Goal: Information Seeking & Learning: Compare options

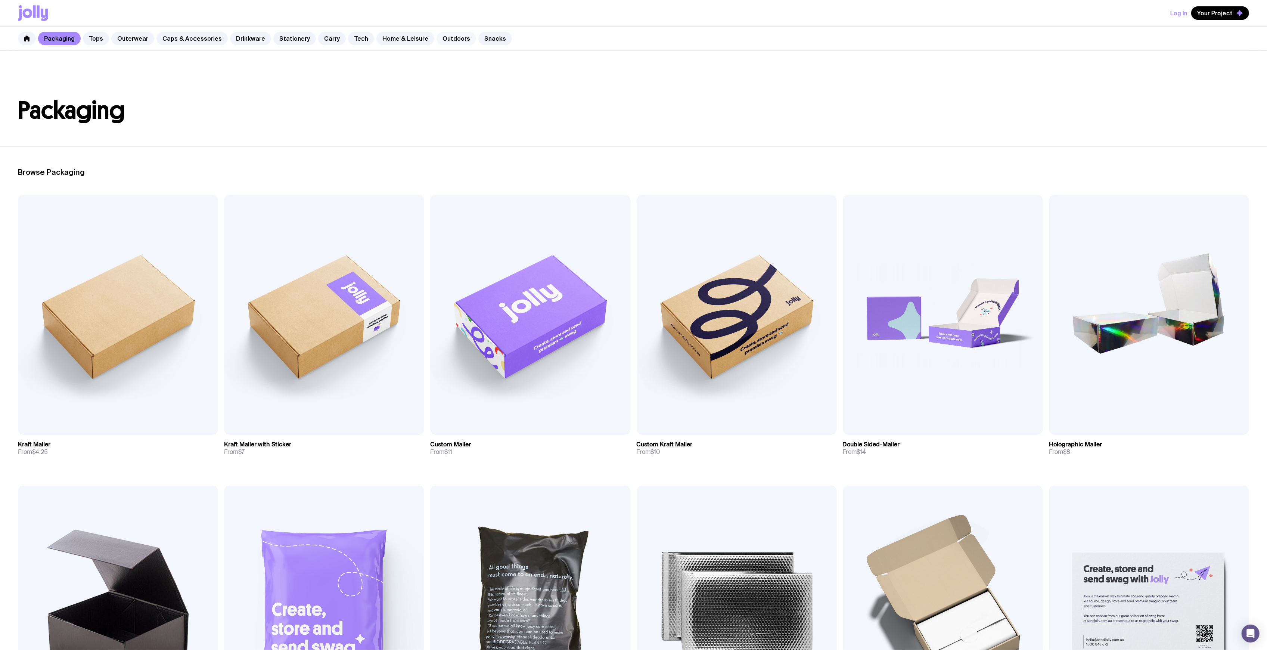
drag, startPoint x: 430, startPoint y: 42, endPoint x: 434, endPoint y: 42, distance: 4.1
click at [437, 42] on link "Outdoors" at bounding box center [457, 38] width 40 height 13
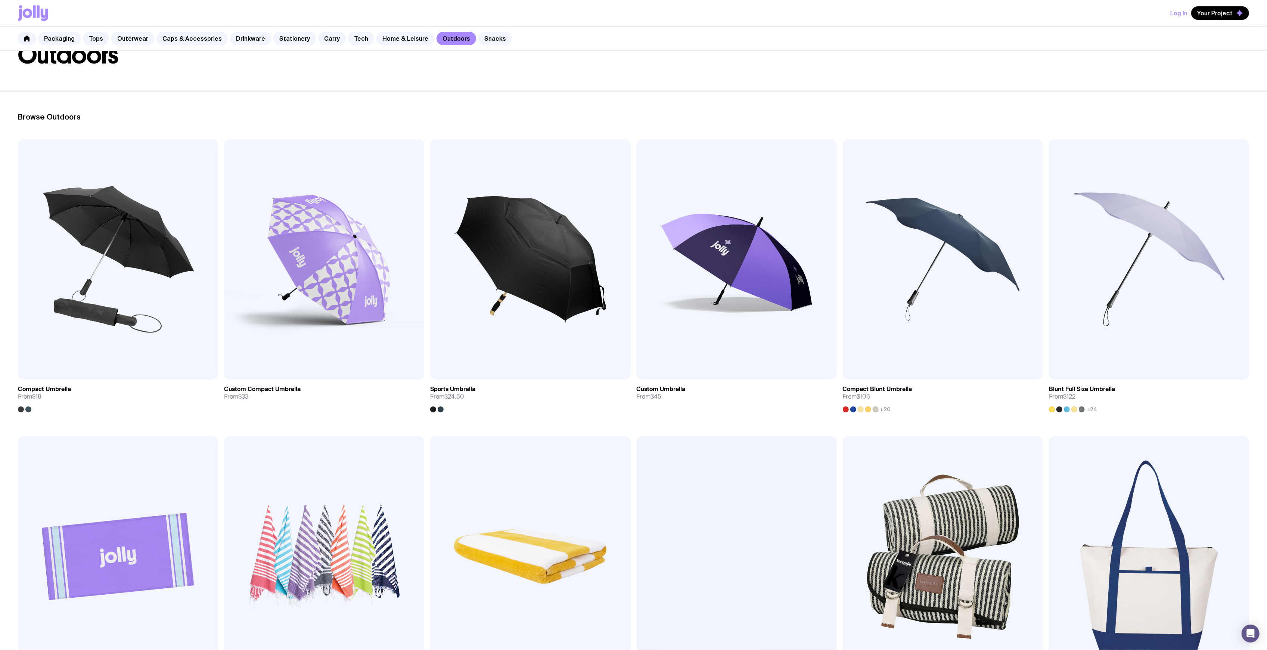
scroll to position [348, 0]
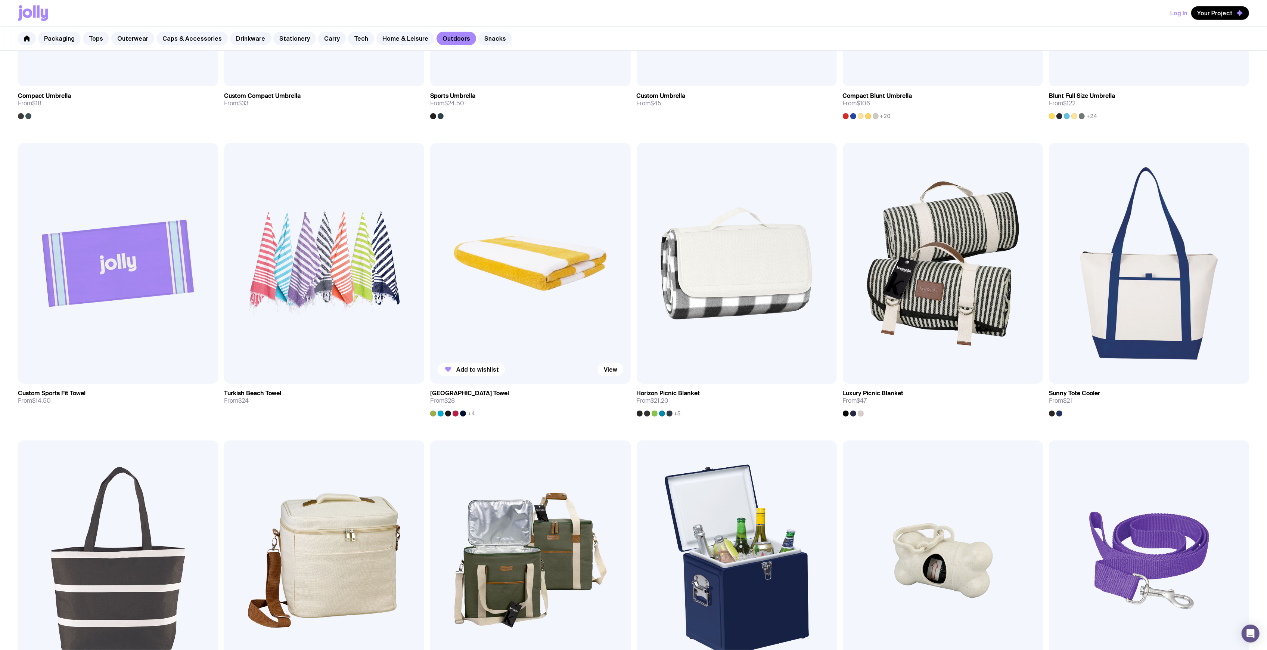
click at [523, 231] on img at bounding box center [530, 263] width 200 height 240
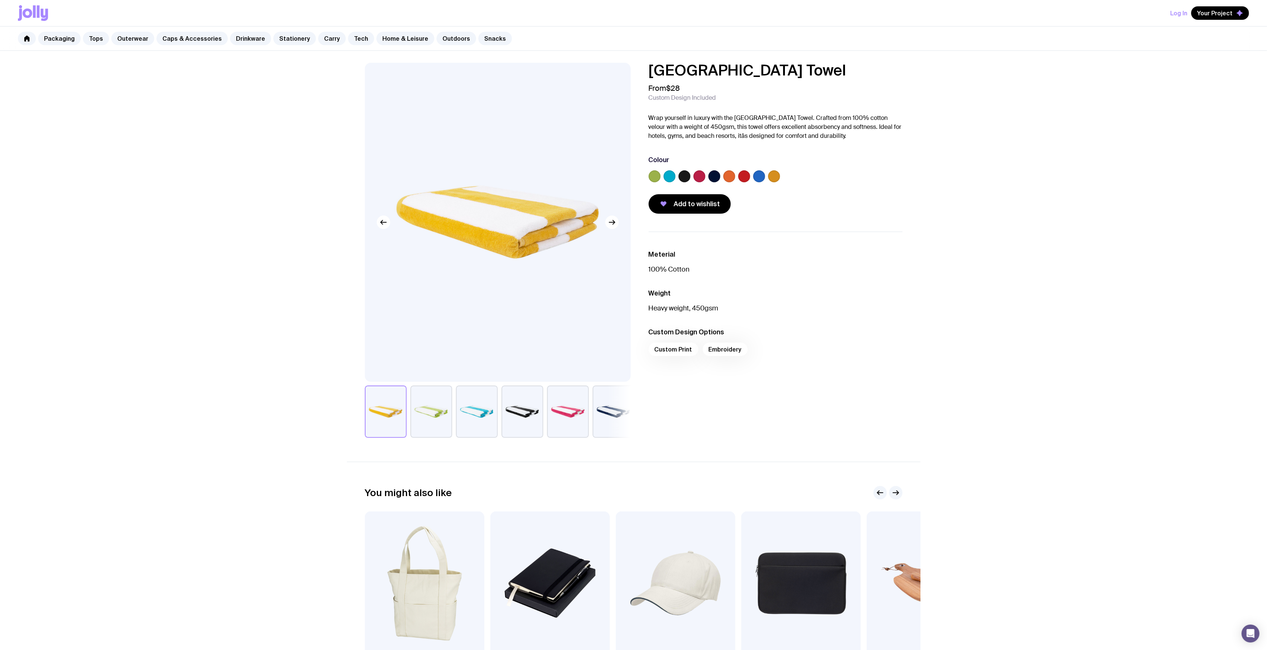
click at [759, 177] on label at bounding box center [759, 176] width 12 height 12
click at [0, 0] on input "radio" at bounding box center [0, 0] width 0 height 0
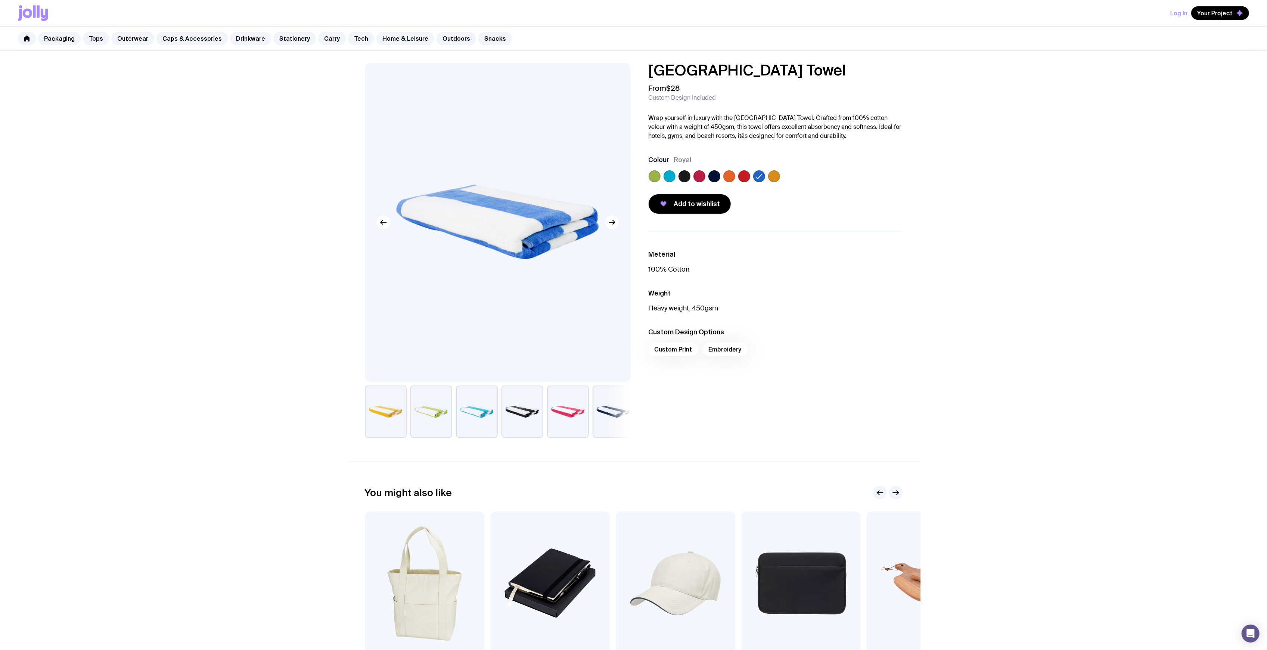
click at [679, 176] on div at bounding box center [685, 176] width 12 height 12
click at [675, 176] on label at bounding box center [670, 176] width 12 height 12
click at [0, 0] on input "radio" at bounding box center [0, 0] width 0 height 0
click at [837, 190] on div "Havana Beach Towel From $28 Custom Design Included Wrap yourself in luxury with…" at bounding box center [776, 138] width 254 height 151
click at [754, 179] on label at bounding box center [759, 176] width 12 height 12
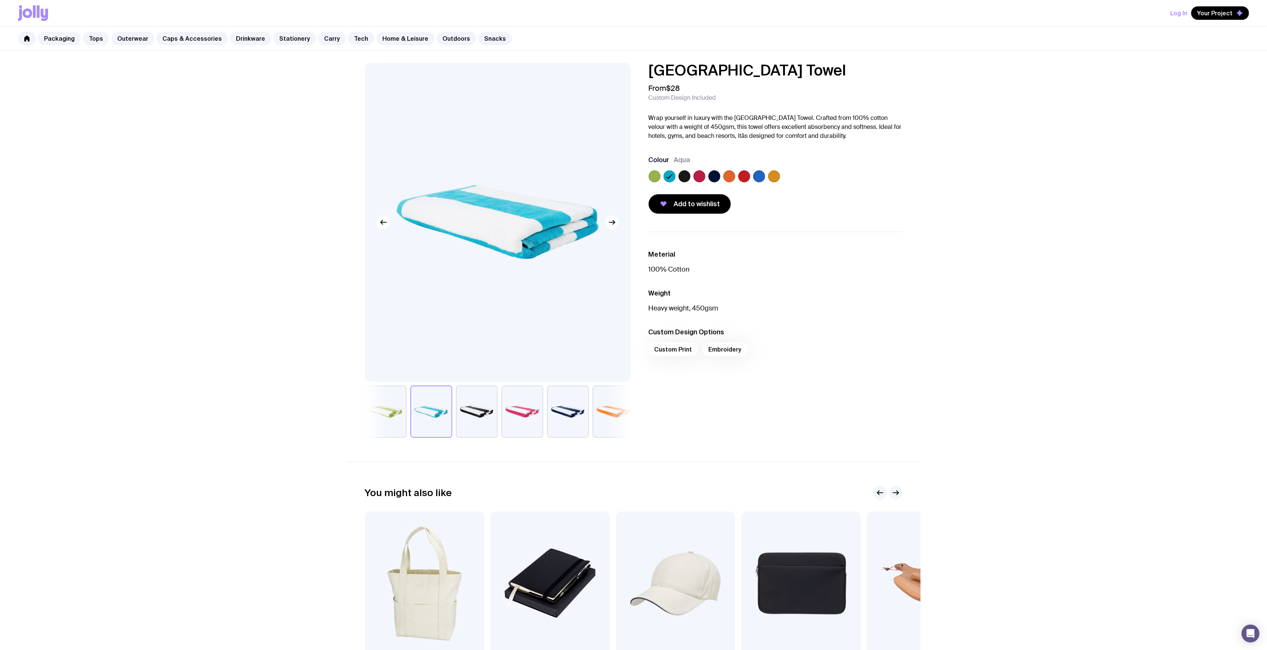
click at [0, 0] on input "radio" at bounding box center [0, 0] width 0 height 0
click at [864, 182] on div at bounding box center [776, 177] width 254 height 15
click at [561, 403] on button "button" at bounding box center [568, 411] width 42 height 52
click at [713, 177] on label at bounding box center [715, 176] width 12 height 12
click at [0, 0] on input "radio" at bounding box center [0, 0] width 0 height 0
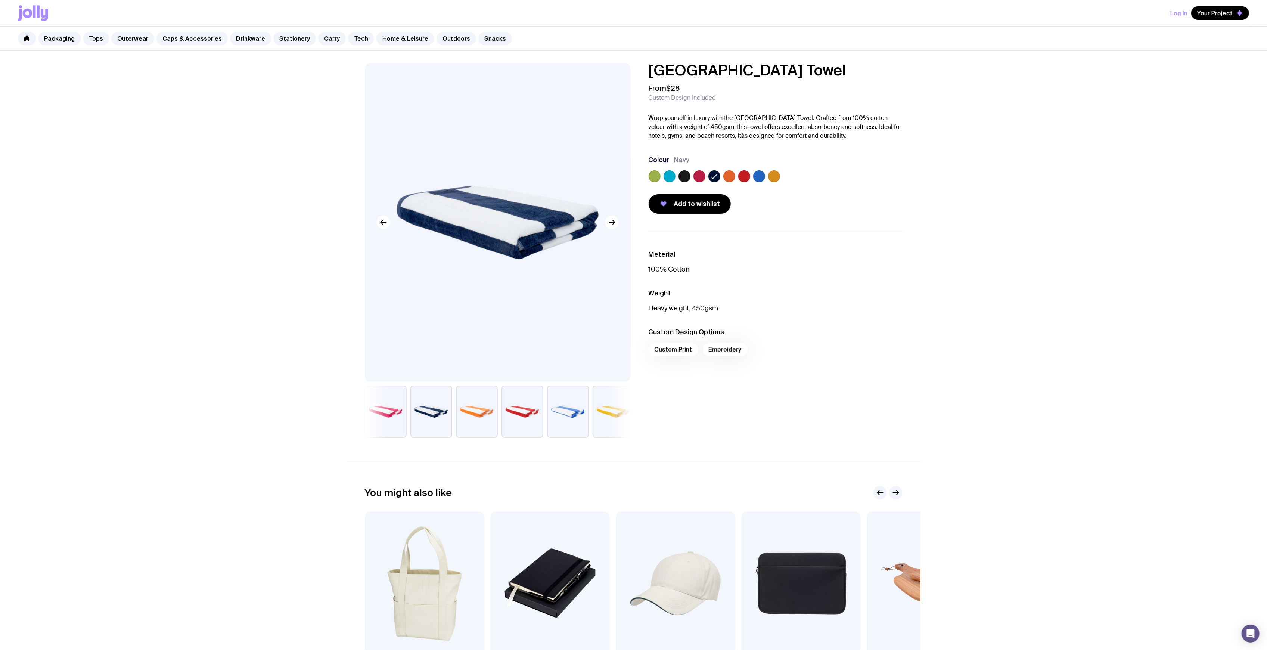
click at [685, 177] on label at bounding box center [685, 176] width 12 height 12
click at [0, 0] on input "radio" at bounding box center [0, 0] width 0 height 0
click at [749, 177] on label at bounding box center [744, 176] width 12 height 12
click at [0, 0] on input "radio" at bounding box center [0, 0] width 0 height 0
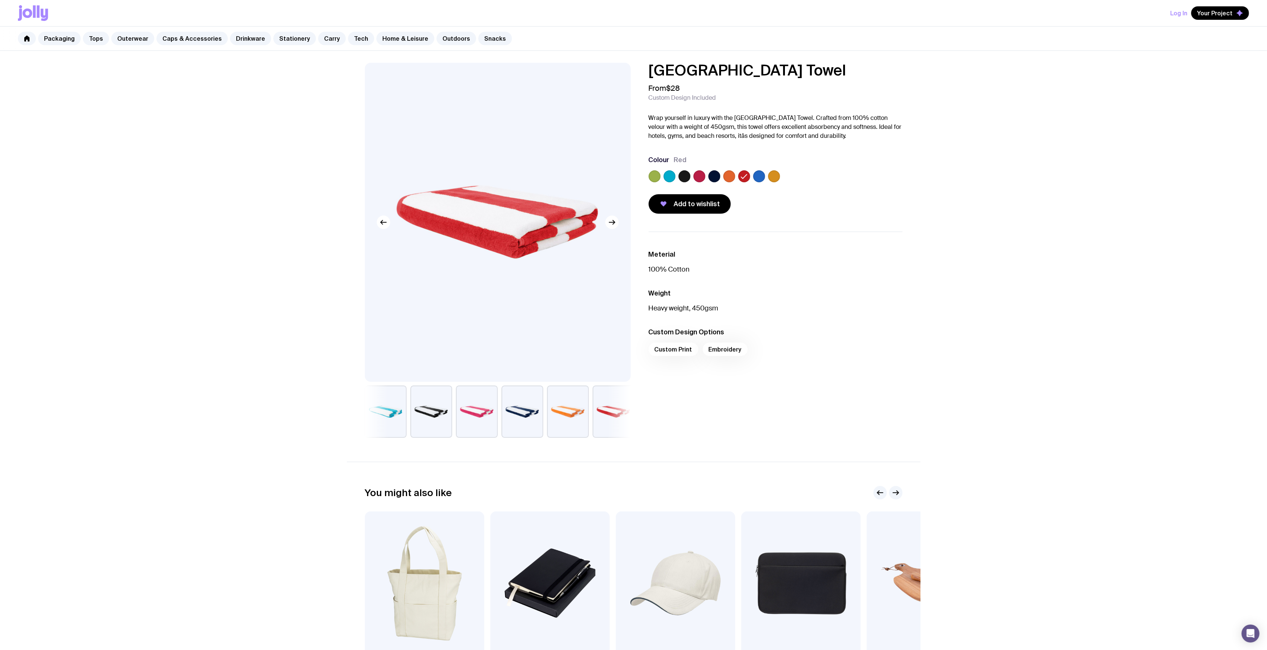
click at [760, 176] on label at bounding box center [759, 176] width 12 height 12
click at [0, 0] on input "radio" at bounding box center [0, 0] width 0 height 0
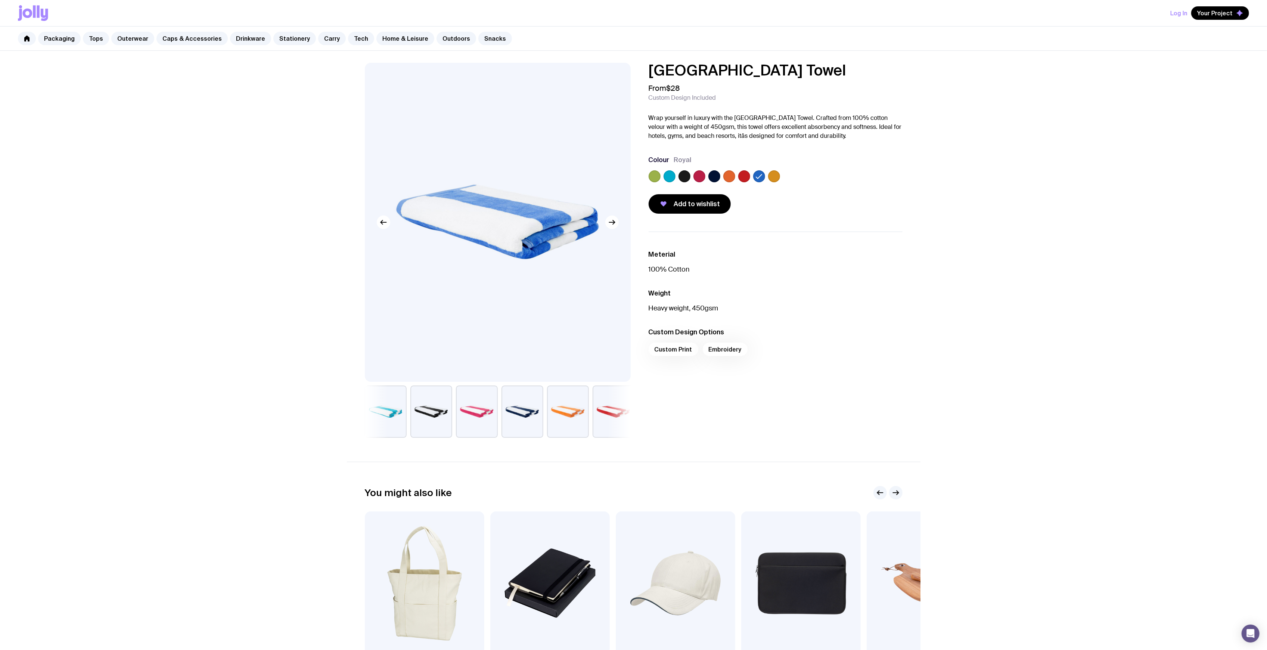
click at [808, 208] on div "Add to wishlist" at bounding box center [776, 203] width 254 height 19
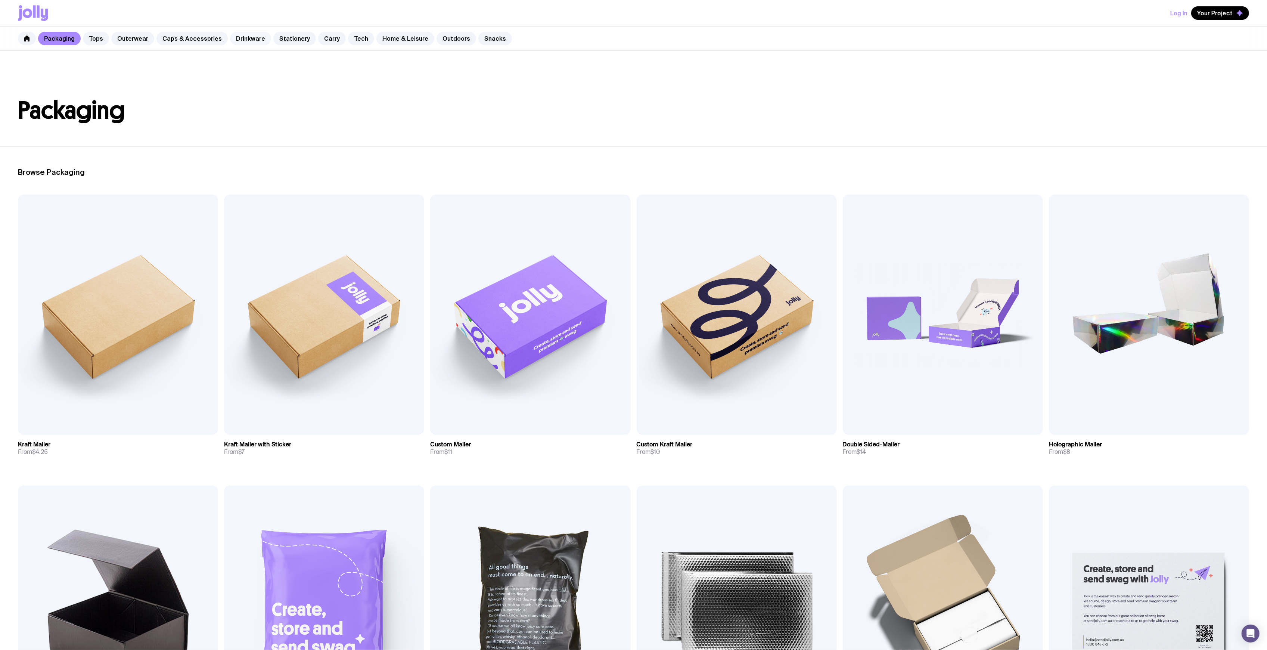
click at [256, 36] on link "Drinkware" at bounding box center [250, 38] width 41 height 13
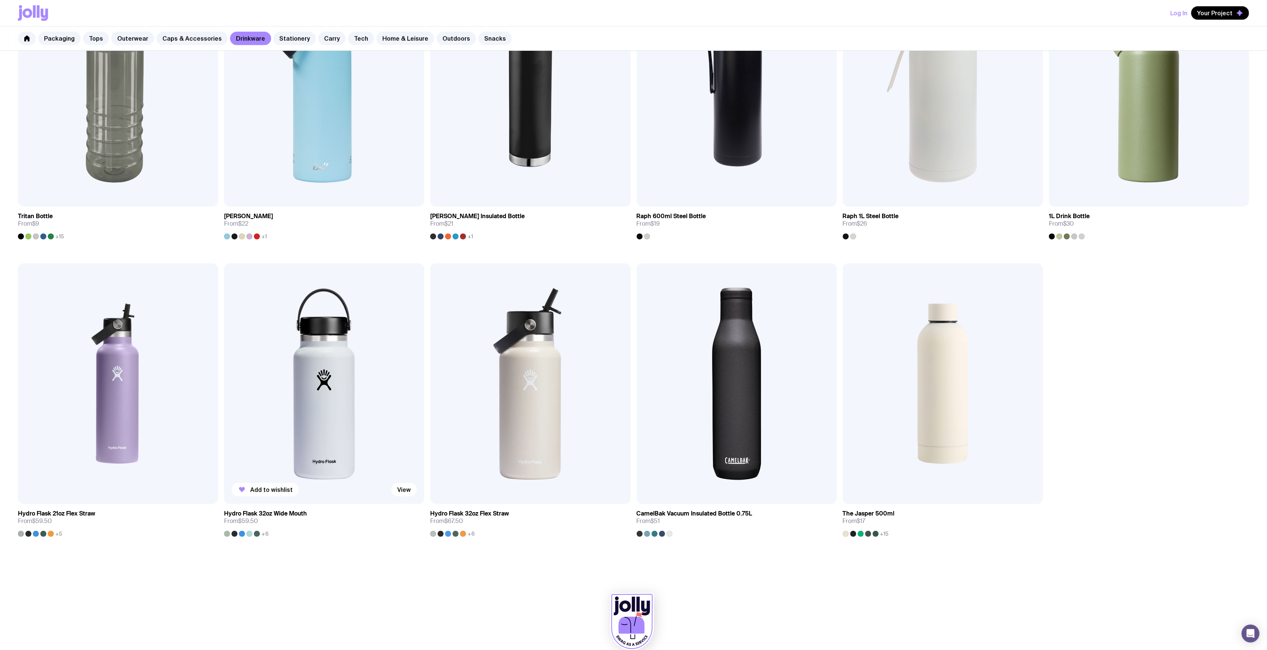
scroll to position [837, 0]
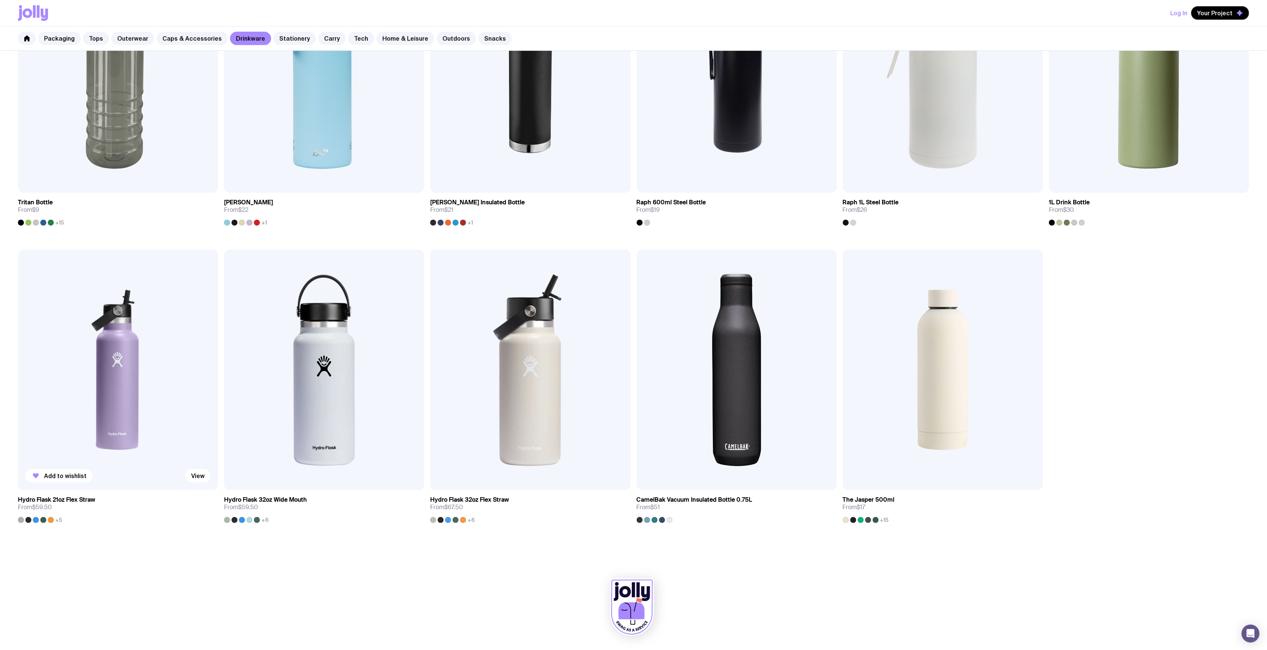
click at [118, 374] on img at bounding box center [118, 370] width 200 height 240
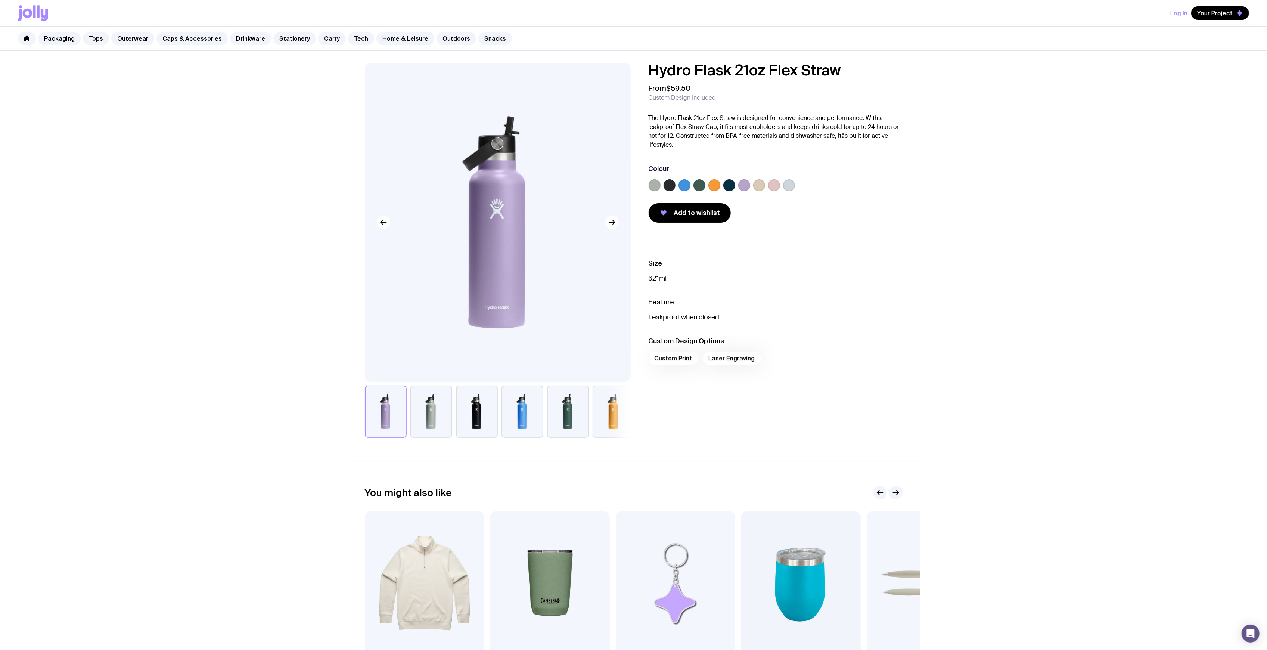
click at [838, 78] on h1 "Hydro Flask 21oz Flex Straw" at bounding box center [776, 70] width 254 height 15
drag, startPoint x: 855, startPoint y: 68, endPoint x: 643, endPoint y: 74, distance: 211.9
click at [643, 74] on div "Hydro Flask 21oz Flex Straw From $59.50 Custom Design Included The Hydro Flask …" at bounding box center [770, 143] width 266 height 160
copy h1 "Hydro Flask 21oz Flex Straw"
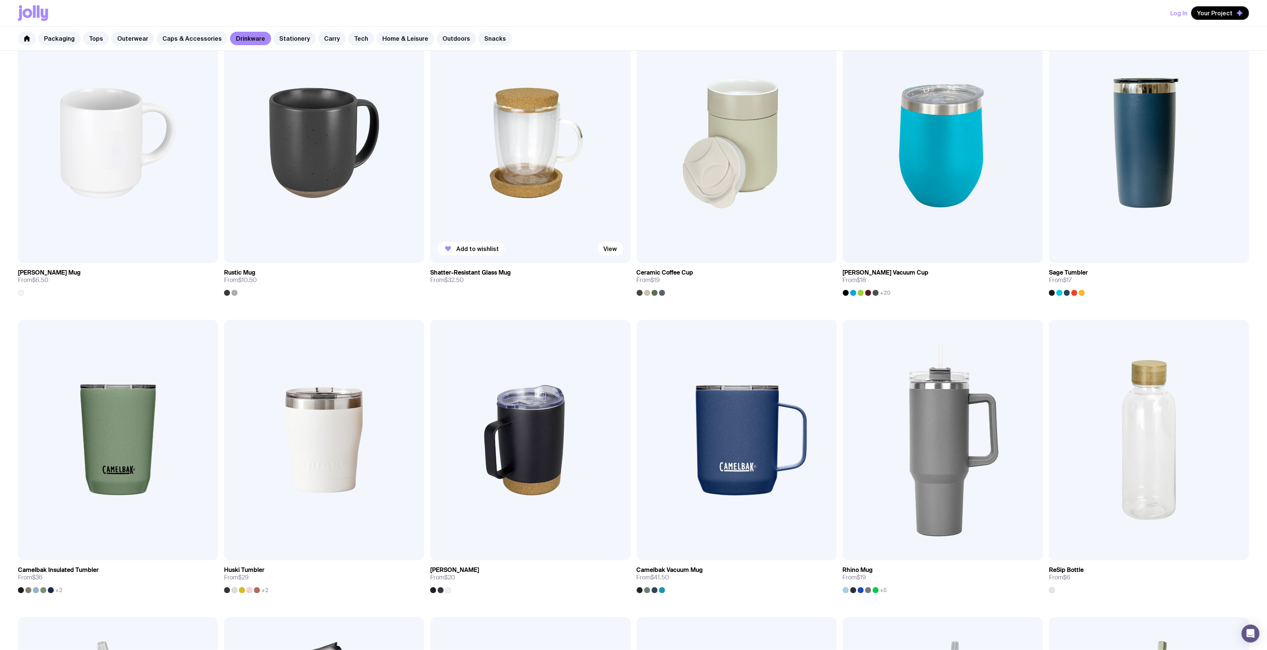
scroll to position [256, 0]
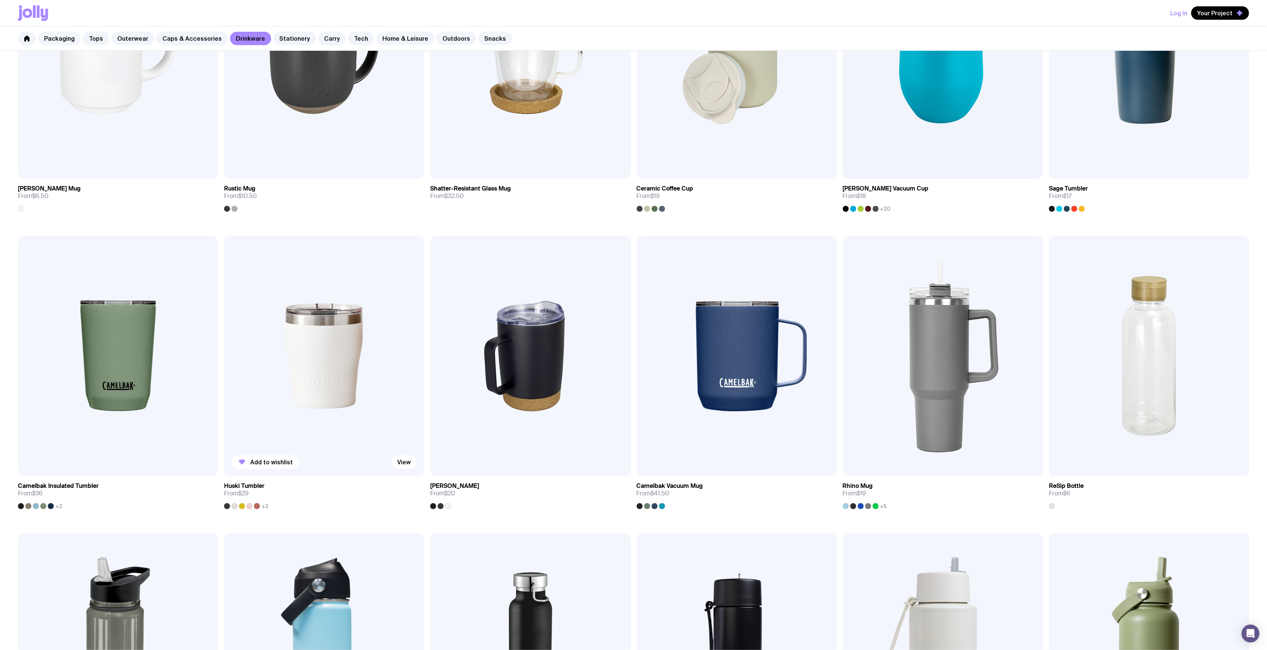
click at [358, 325] on img at bounding box center [324, 356] width 200 height 240
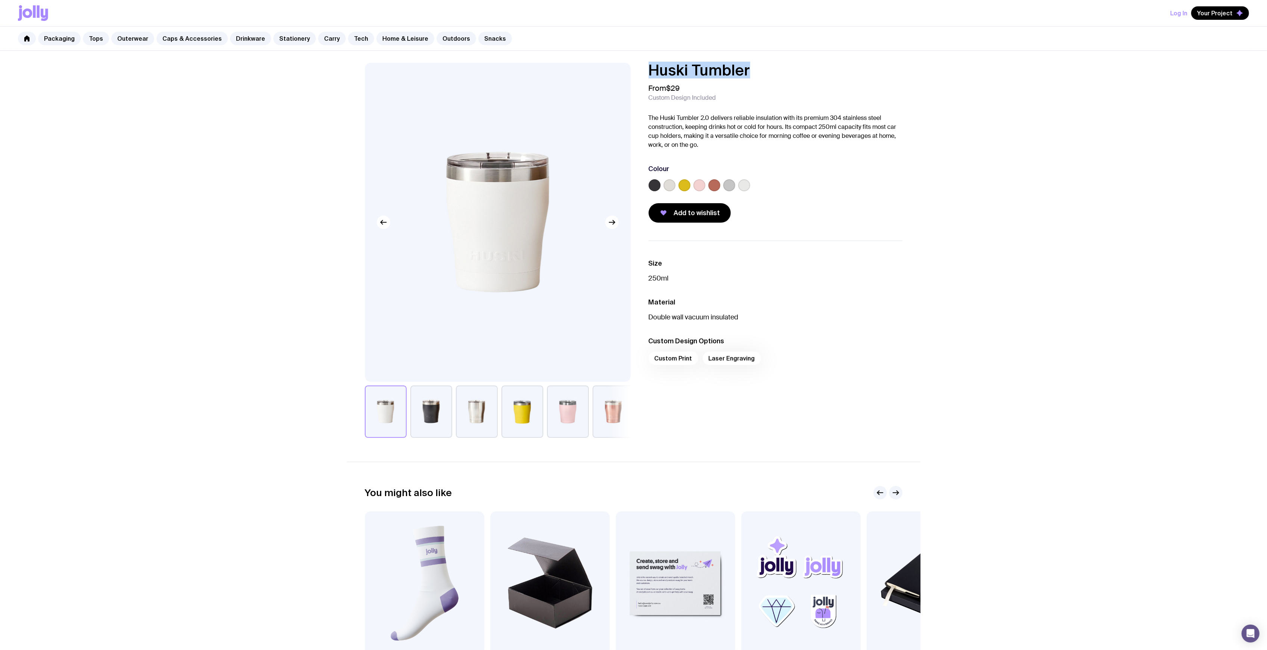
drag, startPoint x: 670, startPoint y: 72, endPoint x: 601, endPoint y: 74, distance: 69.5
click at [601, 74] on div "Huski Tumbler From $29 Custom Design Included The Huski Tumbler 2.0 delivers re…" at bounding box center [634, 250] width 574 height 375
copy h1 "Huski Tumbler"
click at [359, 37] on link "Tech" at bounding box center [361, 38] width 26 height 13
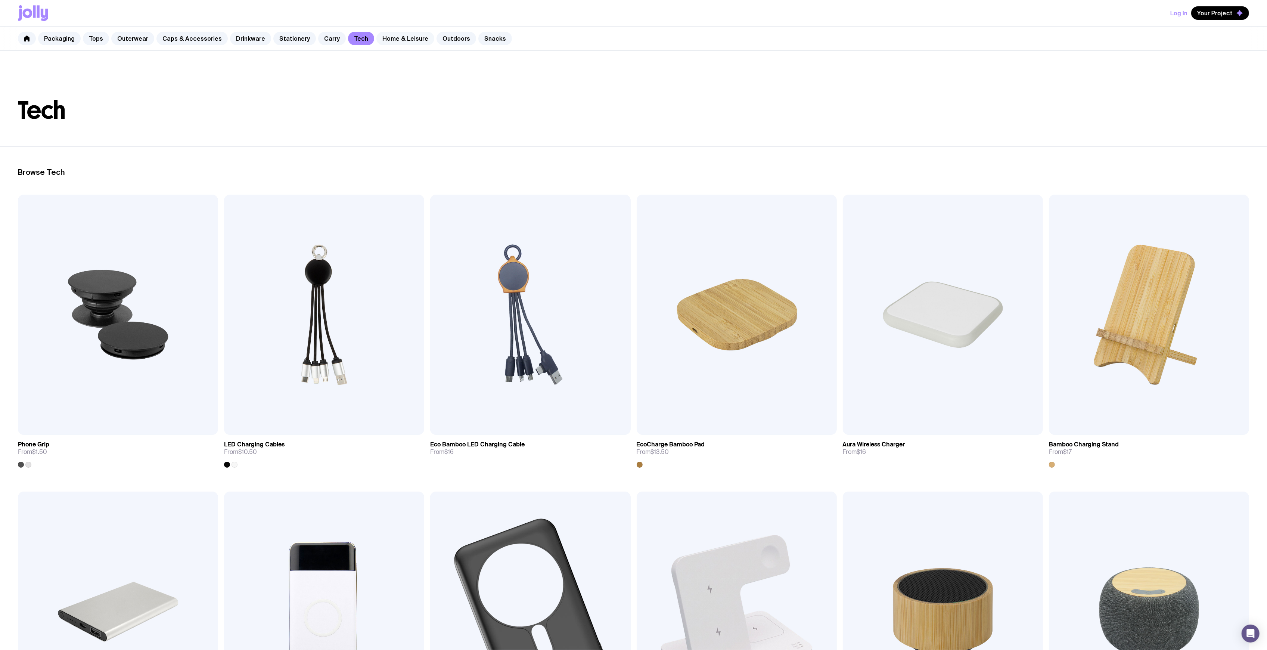
click at [383, 39] on link "Home & Leisure" at bounding box center [405, 38] width 58 height 13
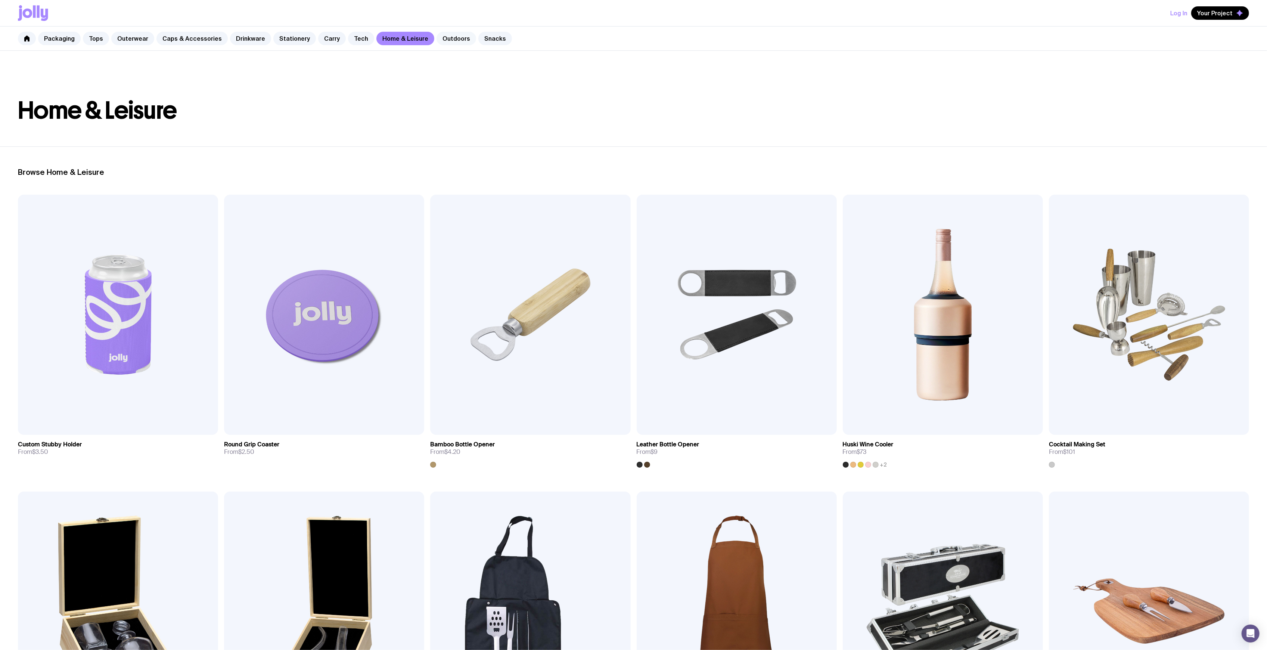
click at [437, 37] on link "Outdoors" at bounding box center [457, 38] width 40 height 13
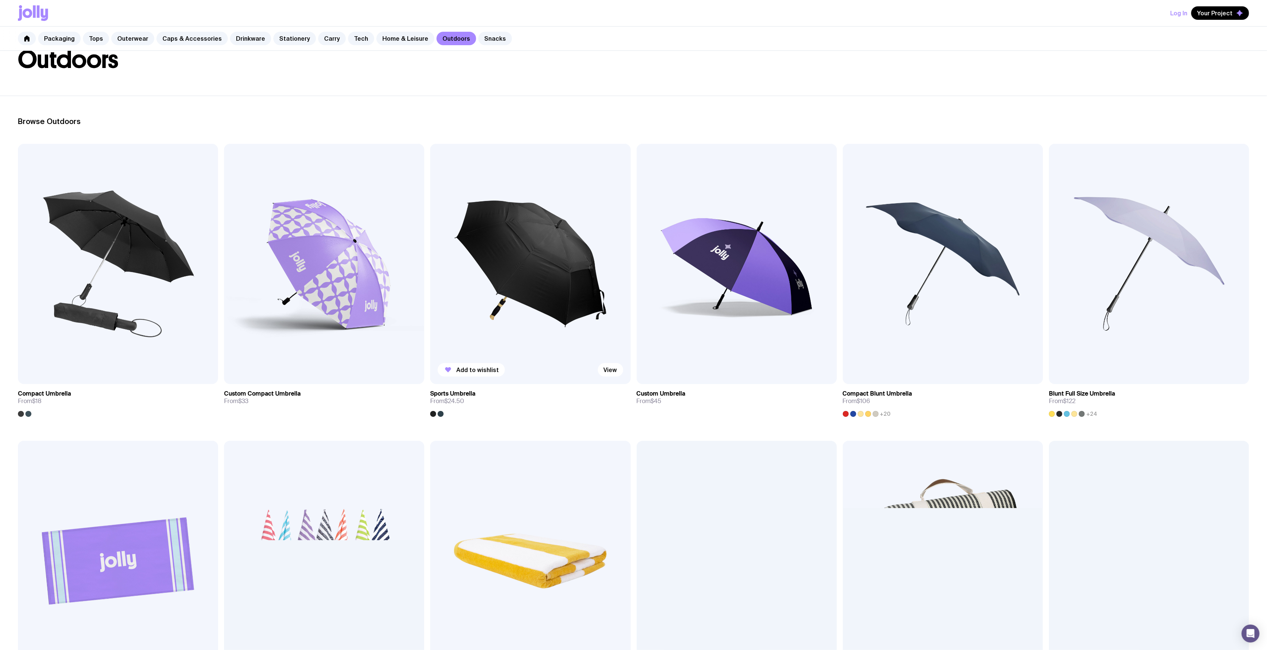
scroll to position [99, 0]
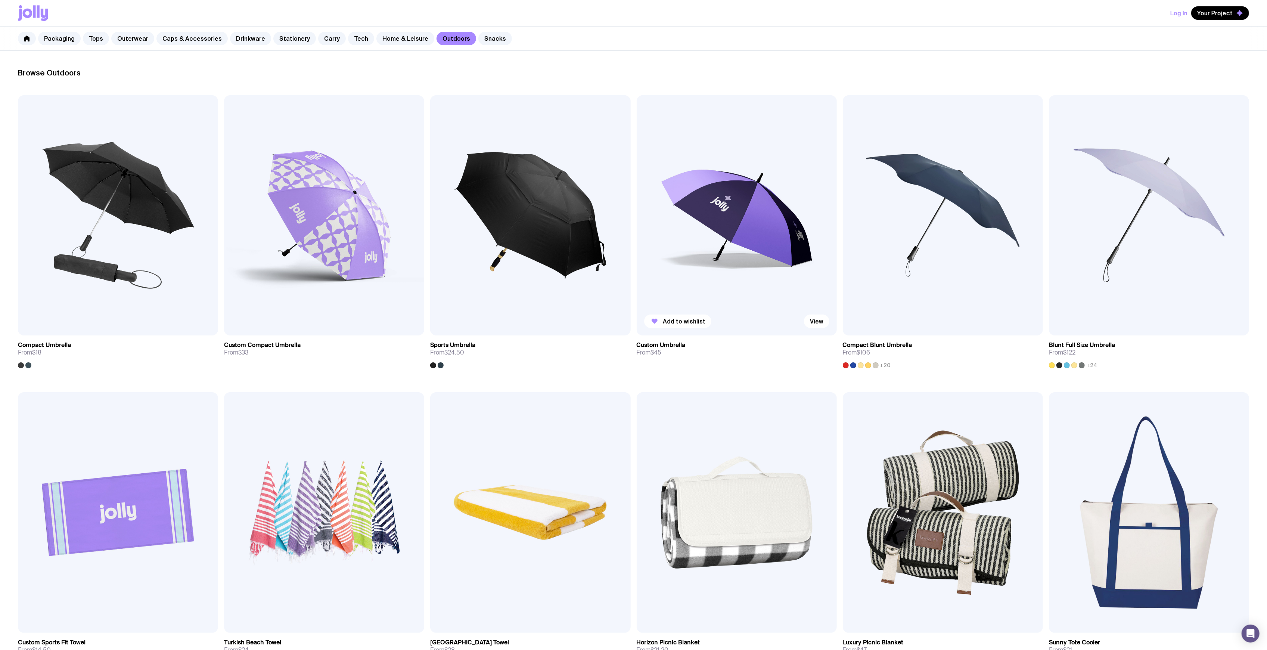
click at [704, 216] on img at bounding box center [737, 215] width 200 height 240
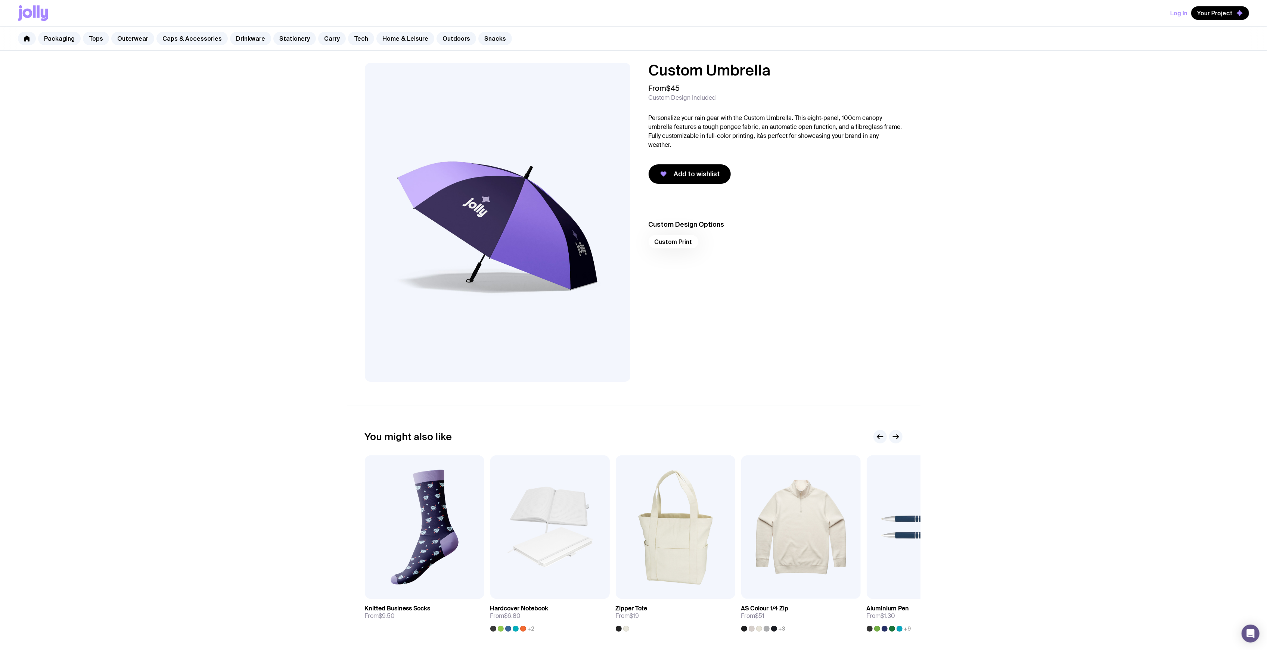
scroll to position [99, 0]
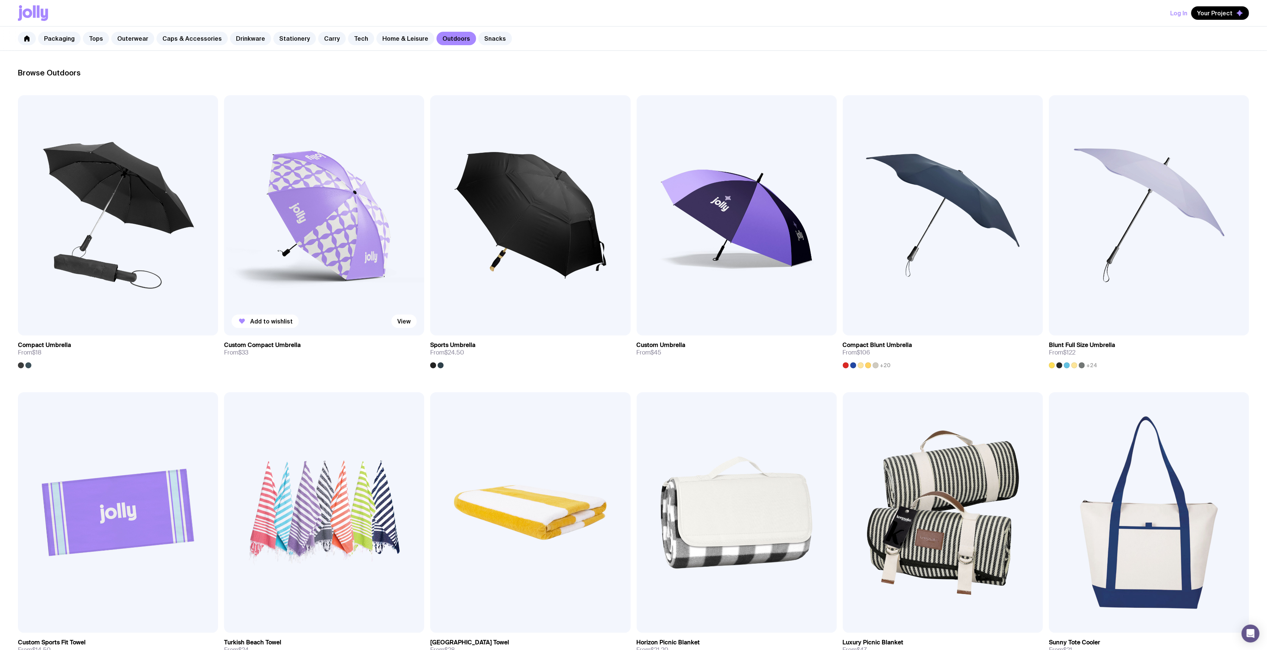
click at [284, 208] on img at bounding box center [324, 215] width 200 height 240
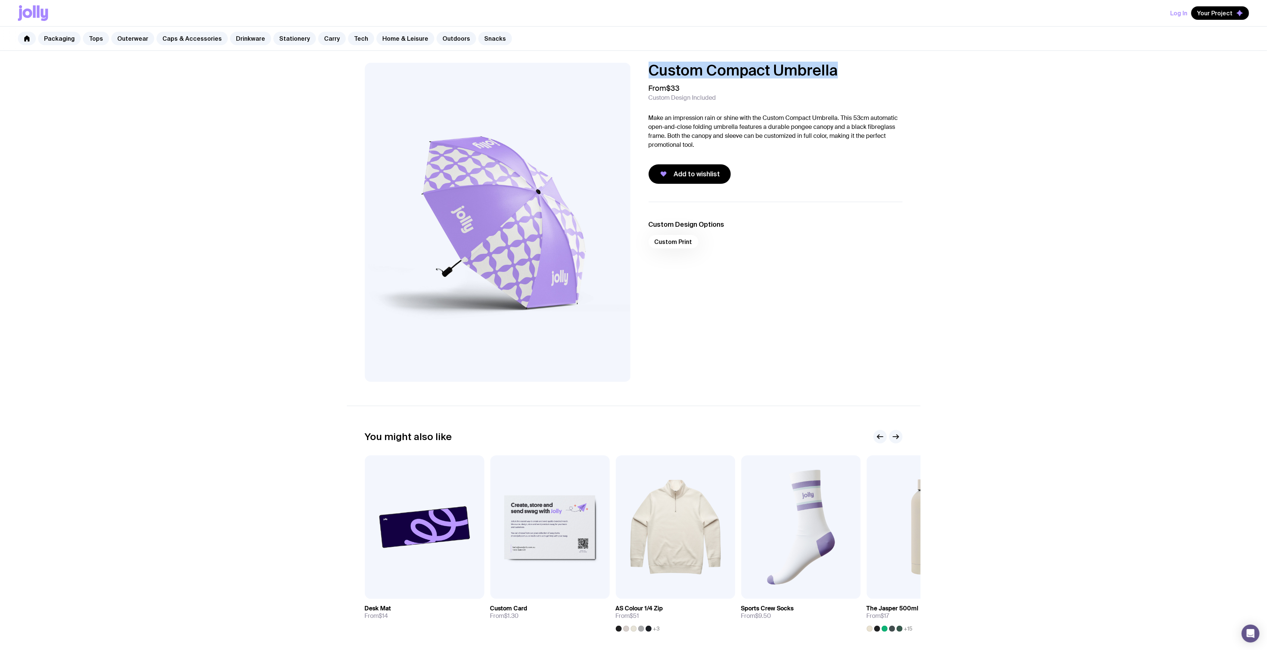
drag, startPoint x: 843, startPoint y: 72, endPoint x: 646, endPoint y: 68, distance: 196.5
click at [646, 68] on div "Custom Compact Umbrella From $33 Custom Design Included Make an impression rain…" at bounding box center [770, 123] width 266 height 121
copy h1 "Custom Compact Umbrella"
